Goal: Find specific page/section: Find specific page/section

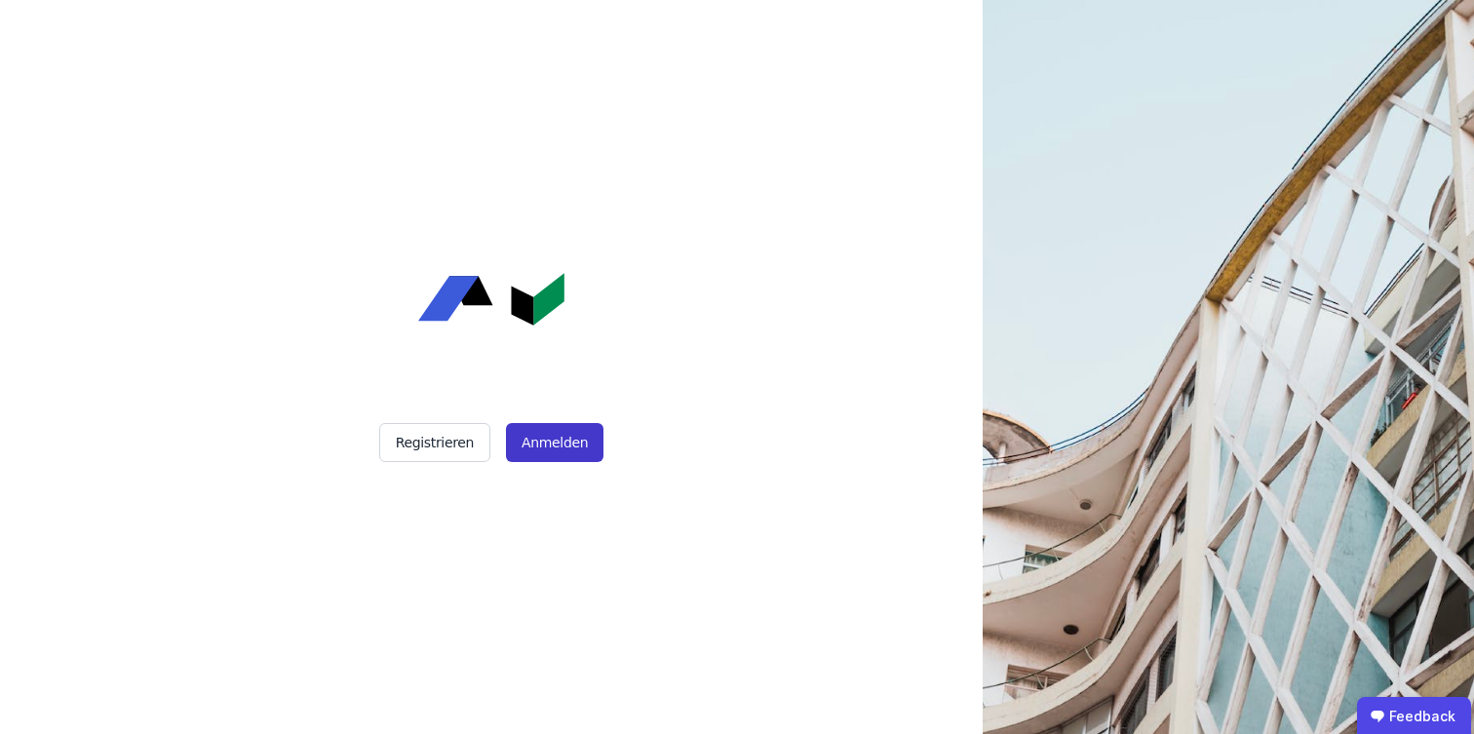
click at [574, 453] on button "Anmelden" at bounding box center [555, 442] width 98 height 39
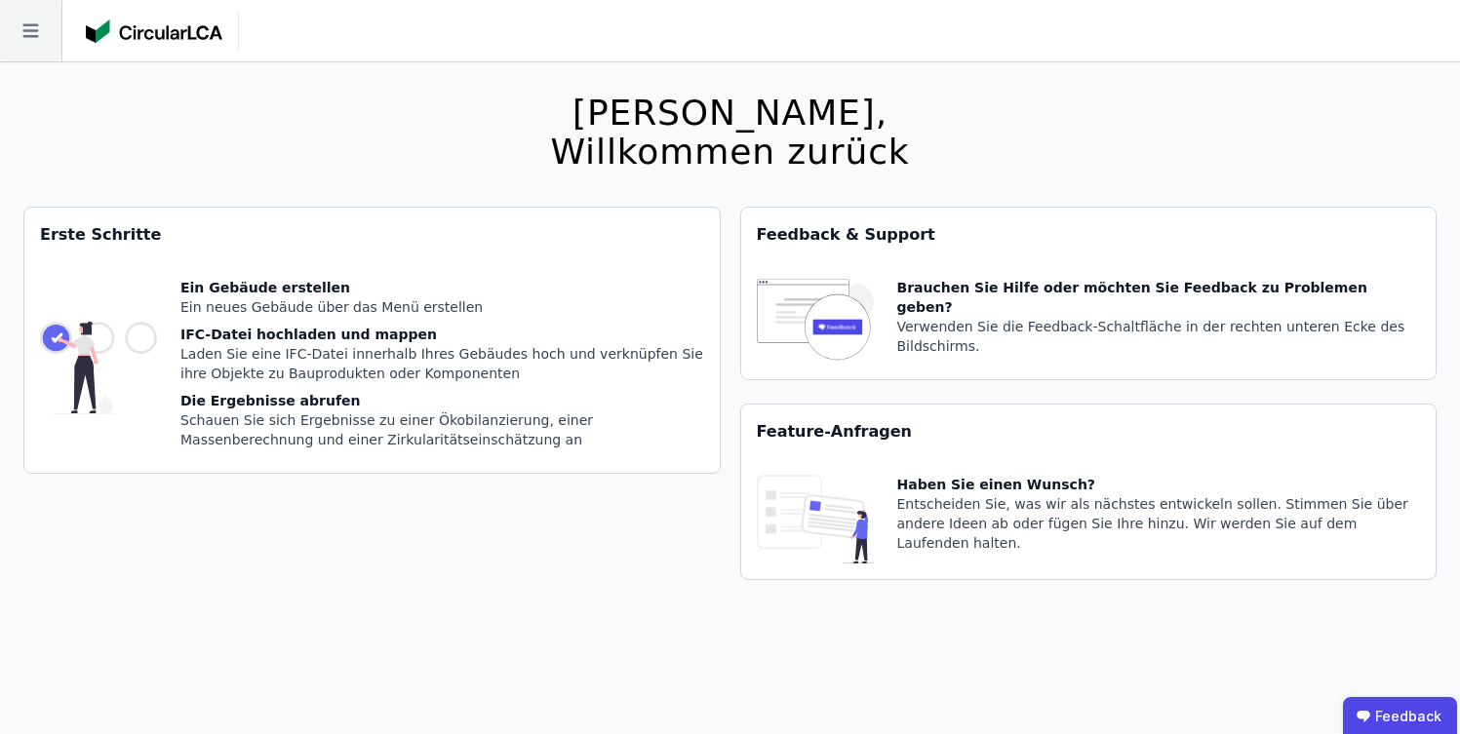
click at [50, 28] on icon at bounding box center [30, 30] width 61 height 61
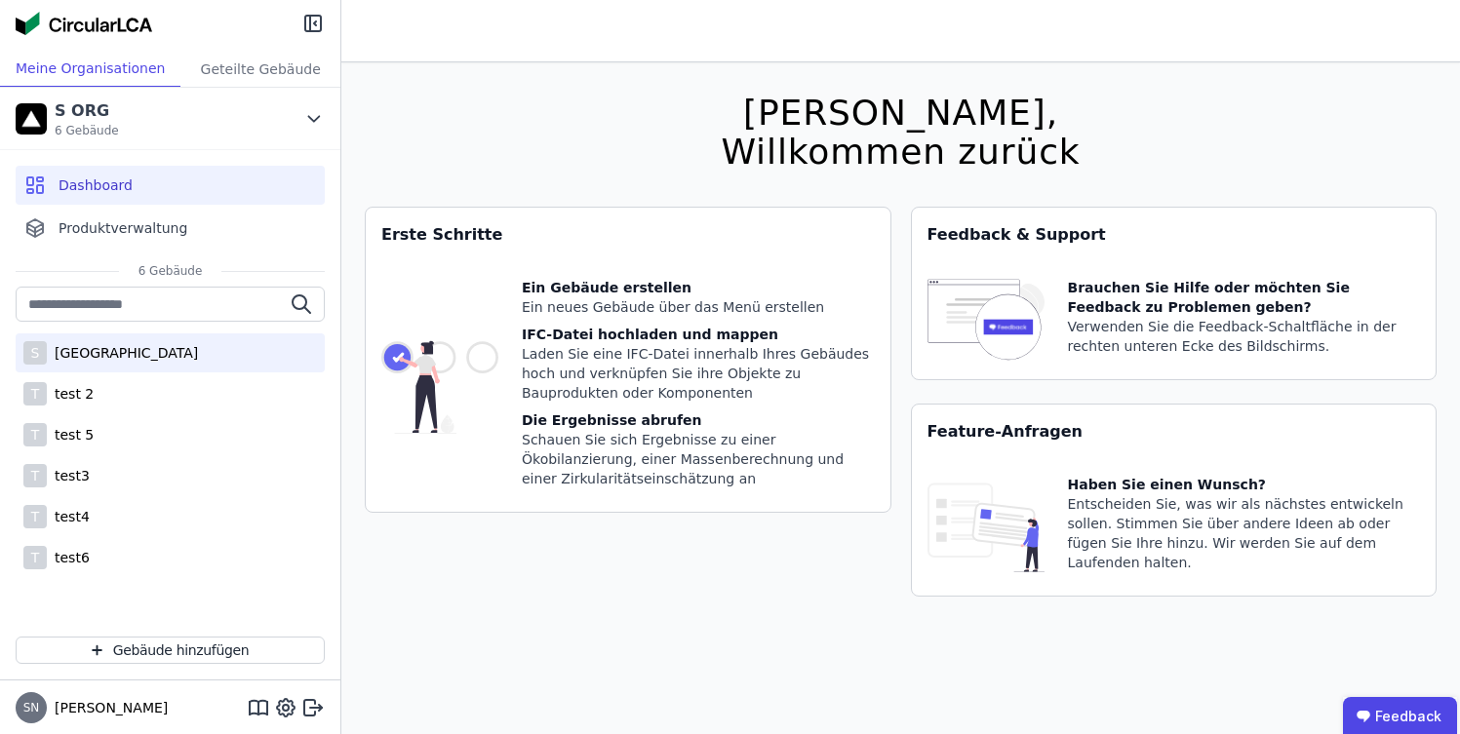
click at [133, 367] on div "S [GEOGRAPHIC_DATA]" at bounding box center [170, 352] width 309 height 39
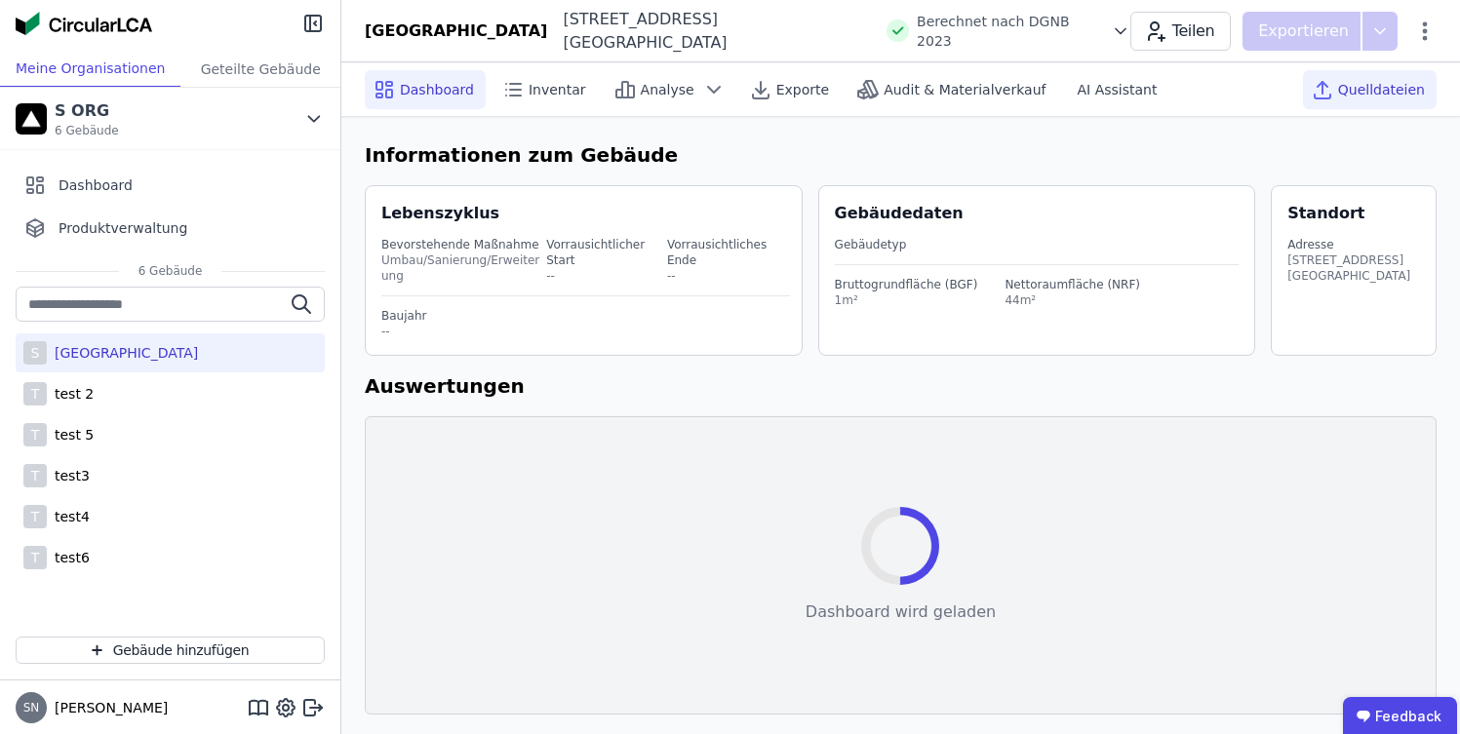
click at [1377, 96] on span "Quelldateien" at bounding box center [1381, 90] width 87 height 20
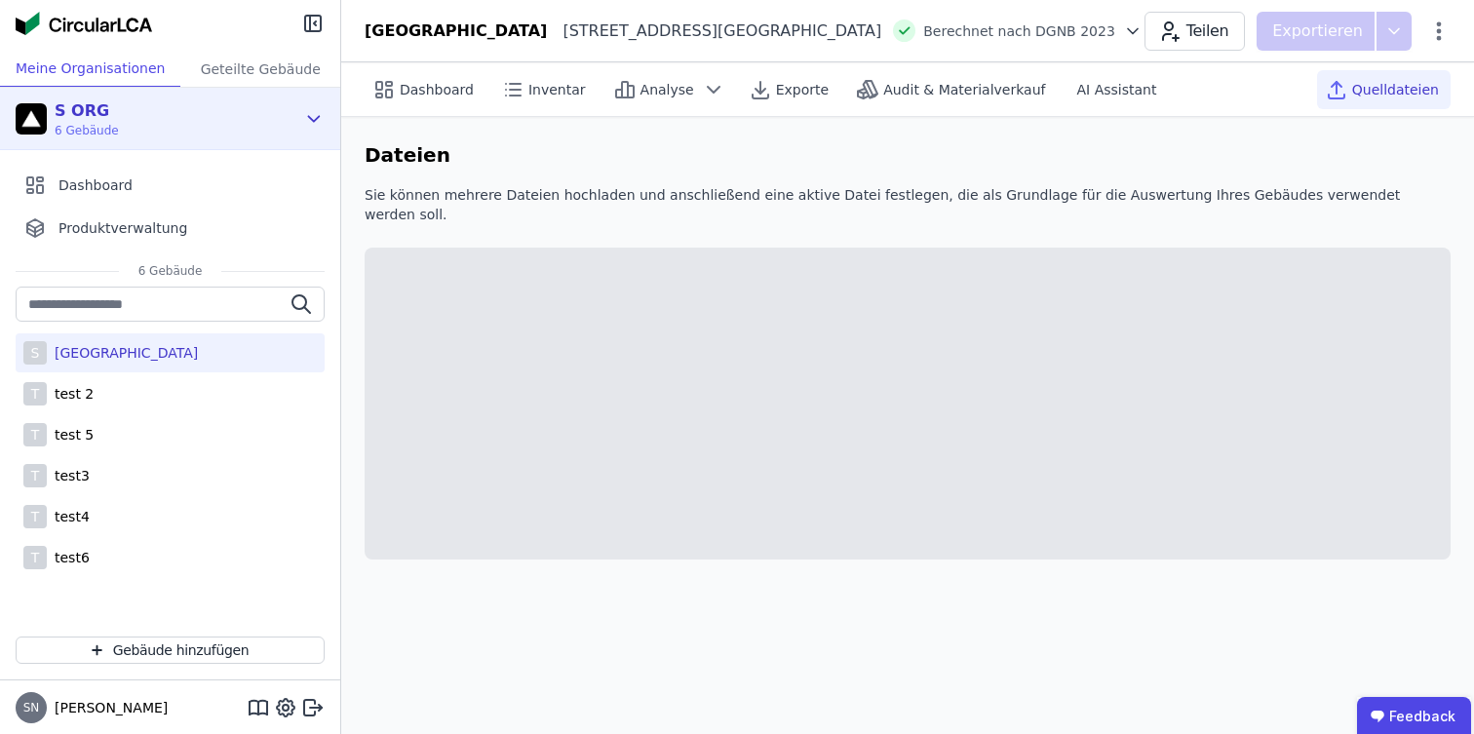
click at [254, 113] on div "S ORG 6 Gebäude" at bounding box center [156, 118] width 280 height 39
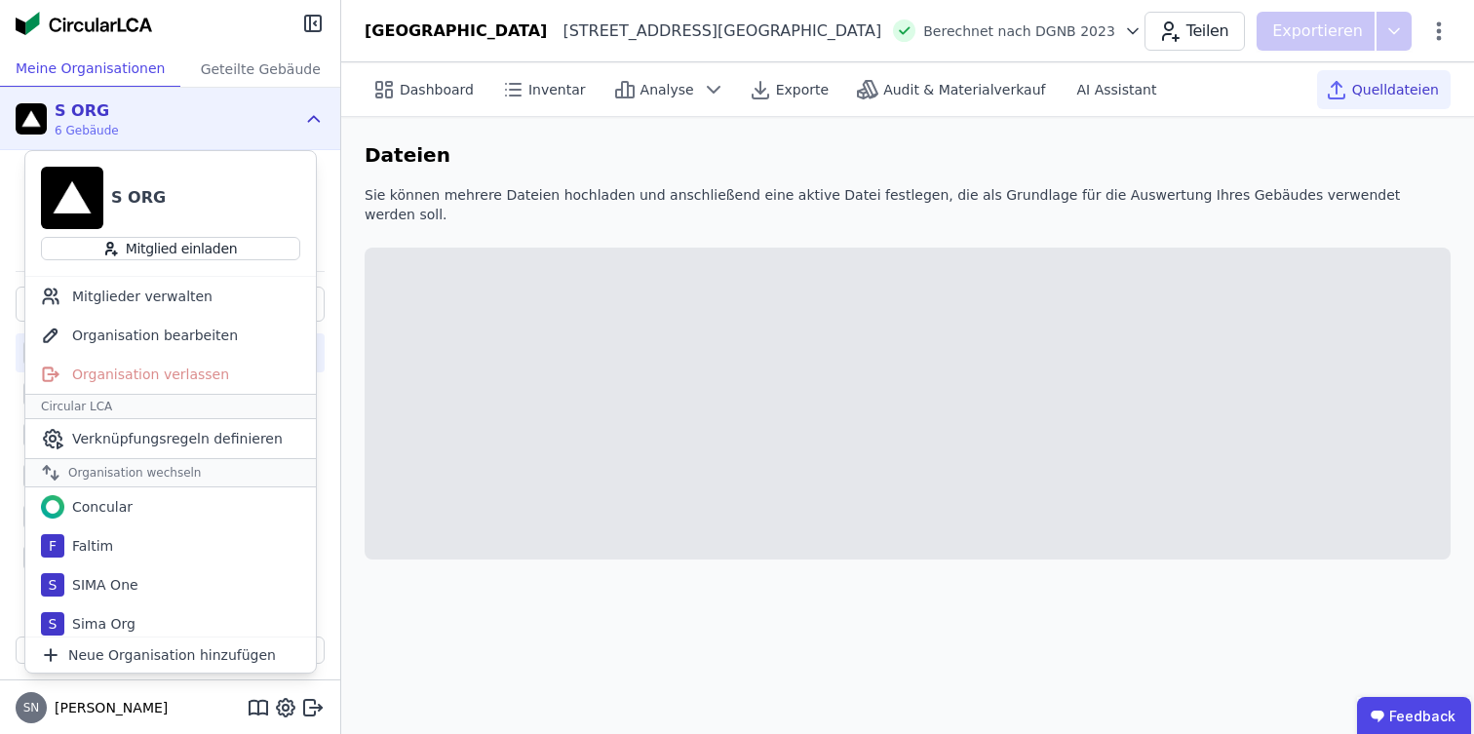
click at [254, 113] on div "S ORG 6 Gebäude" at bounding box center [156, 118] width 280 height 39
